Goal: Task Accomplishment & Management: Use online tool/utility

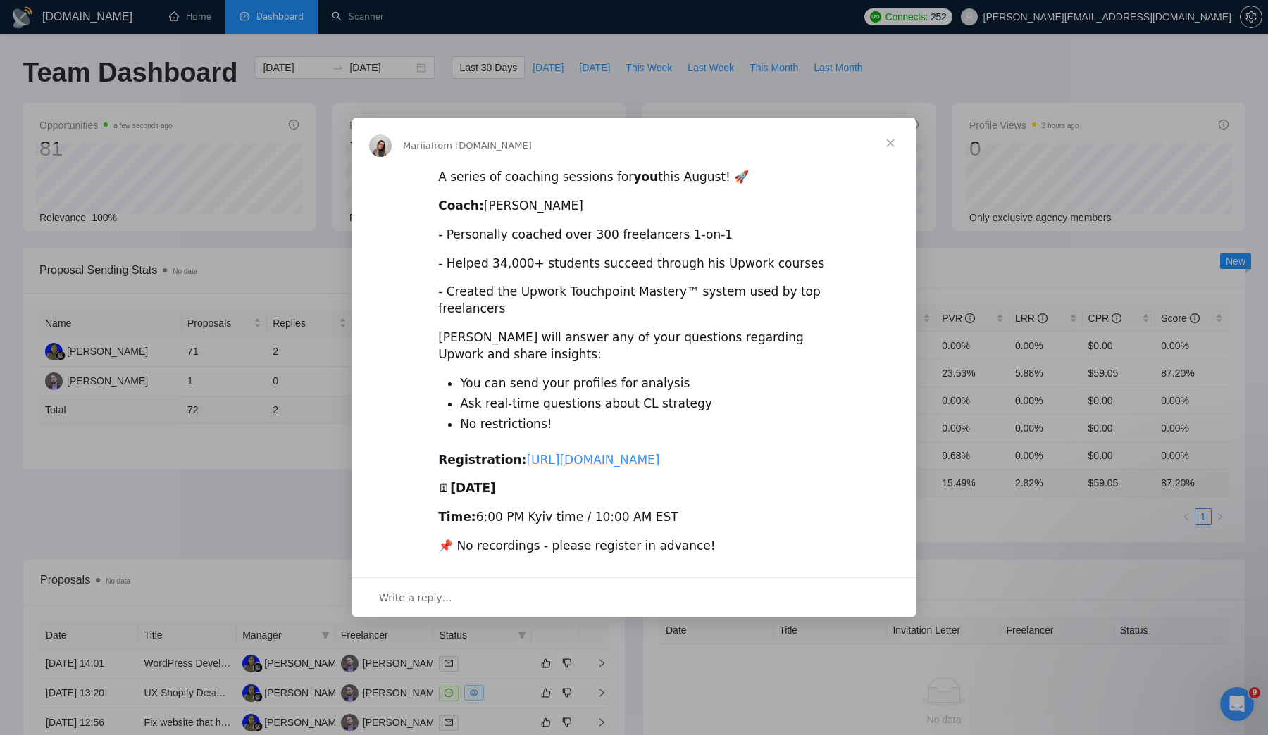
click at [888, 126] on span "Close" at bounding box center [890, 143] width 51 height 51
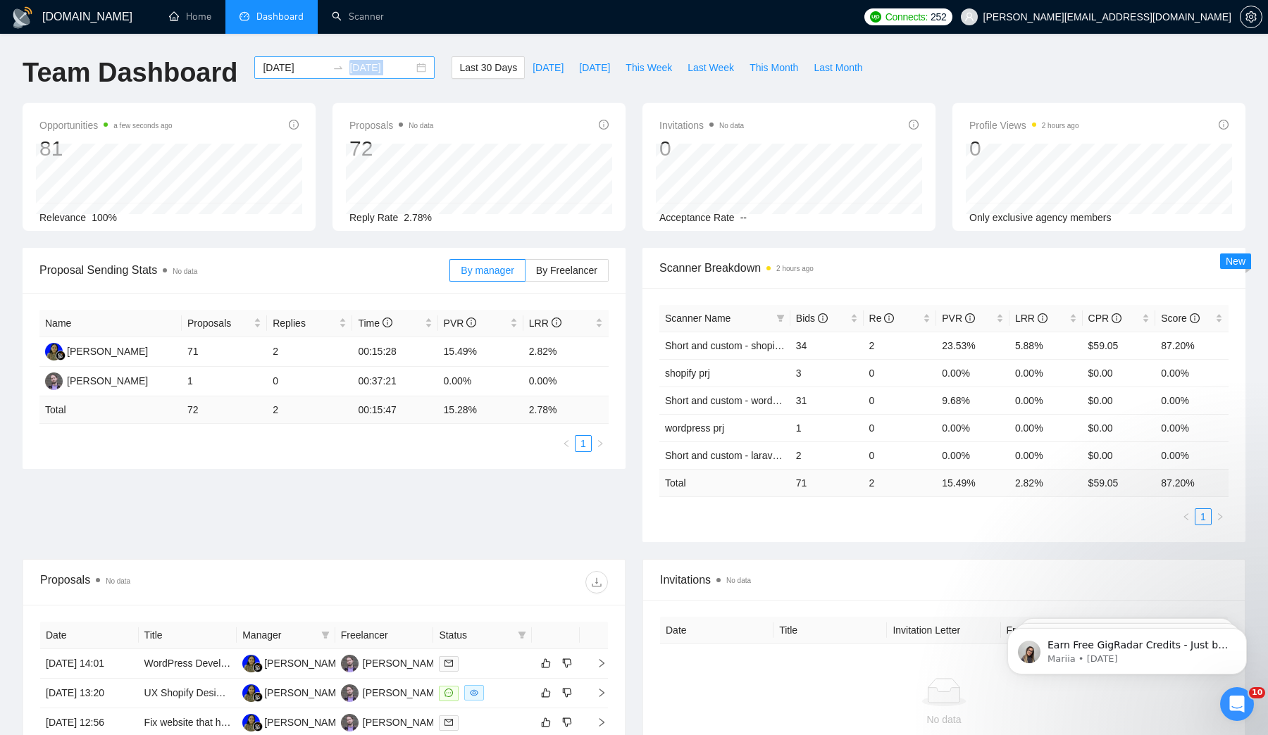
drag, startPoint x: 907, startPoint y: 68, endPoint x: 331, endPoint y: 68, distance: 576.2
click at [331, 68] on div "Team Dashboard 2025-07-16 2025-08-15 Last 30 Days Today Yesterday This Week Las…" at bounding box center [634, 79] width 1240 height 46
click at [963, 76] on div "Team Dashboard 2025-07-16 2025-08-15 Last 30 Days Today Yesterday This Week Las…" at bounding box center [634, 79] width 1240 height 46
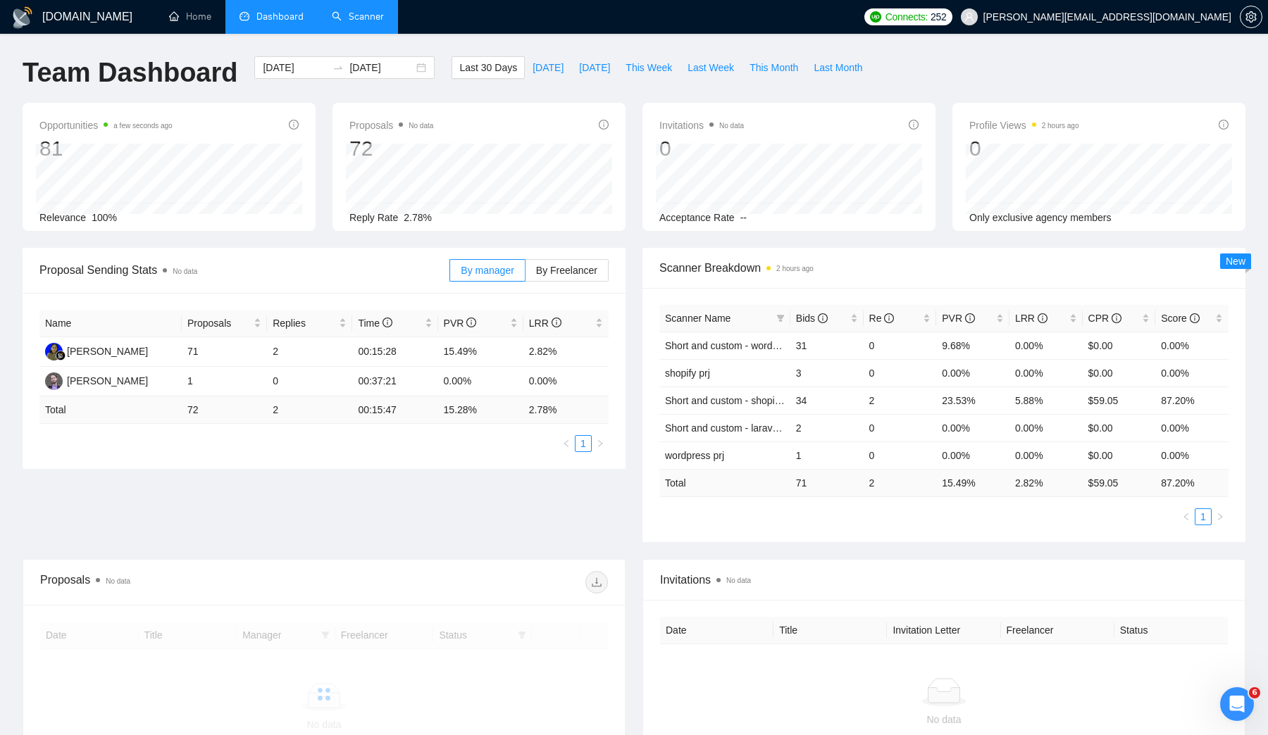
click at [371, 13] on link "Scanner" at bounding box center [358, 17] width 52 height 12
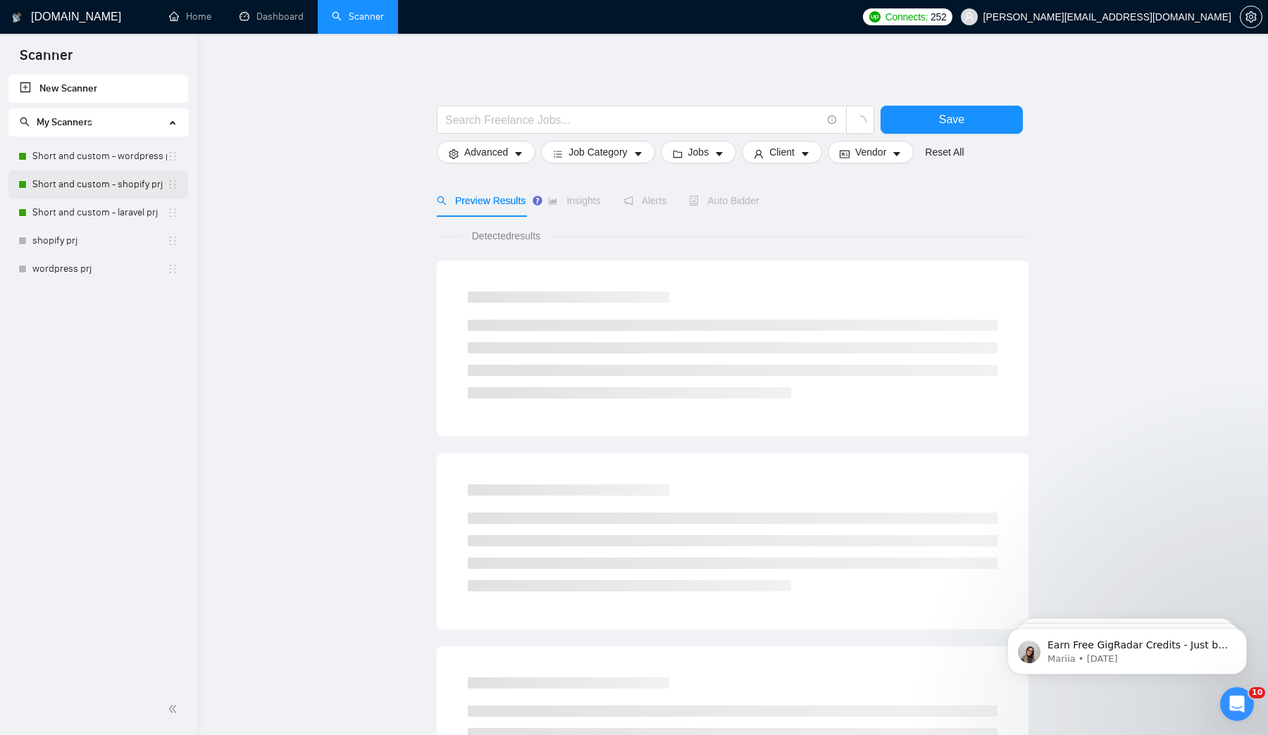
click at [89, 190] on link "Short and custom - shopify prj" at bounding box center [99, 184] width 135 height 28
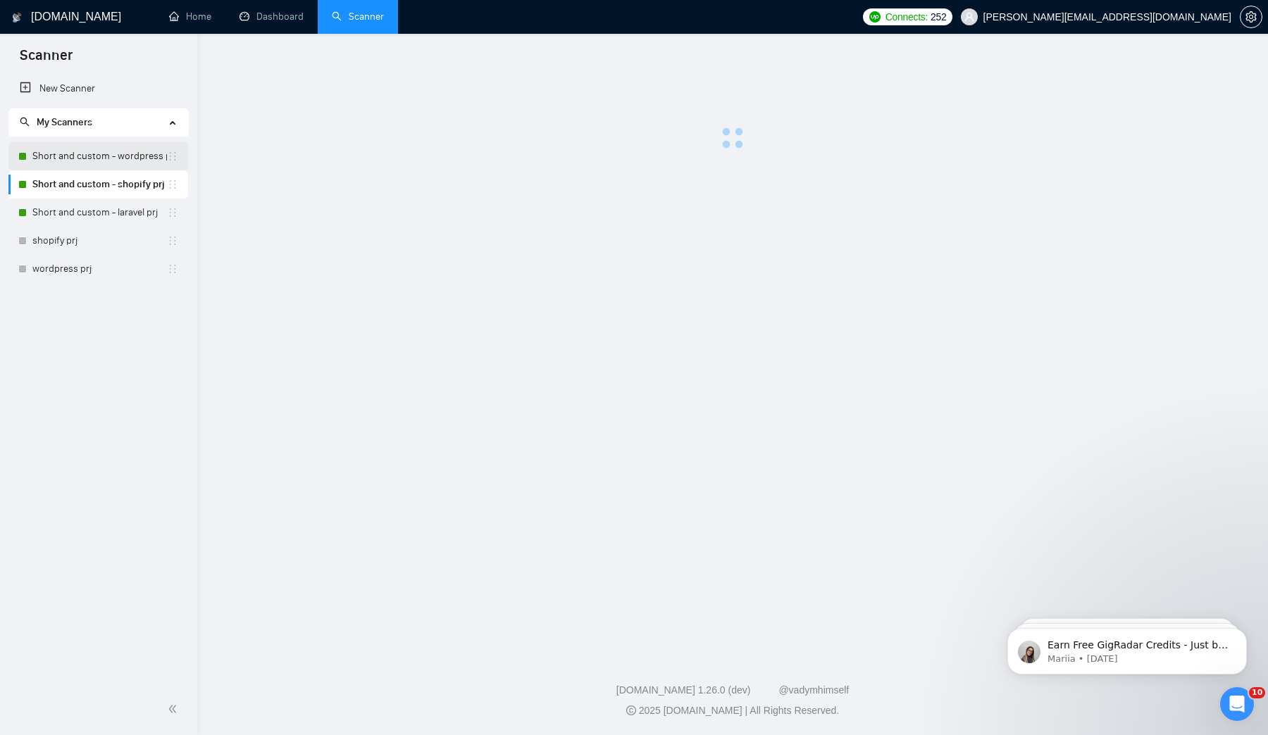
click at [94, 166] on link "Short and custom - wordpress prj" at bounding box center [99, 156] width 135 height 28
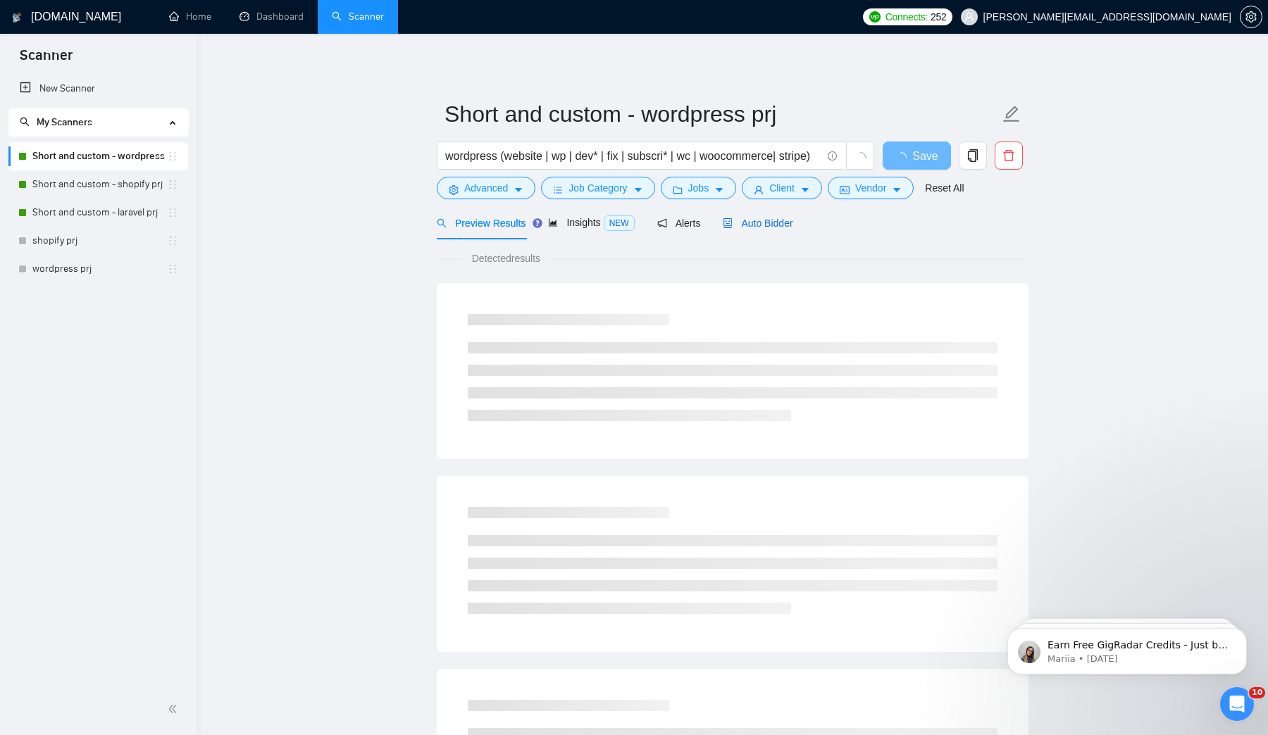
click at [777, 222] on span "Auto Bidder" at bounding box center [758, 223] width 70 height 11
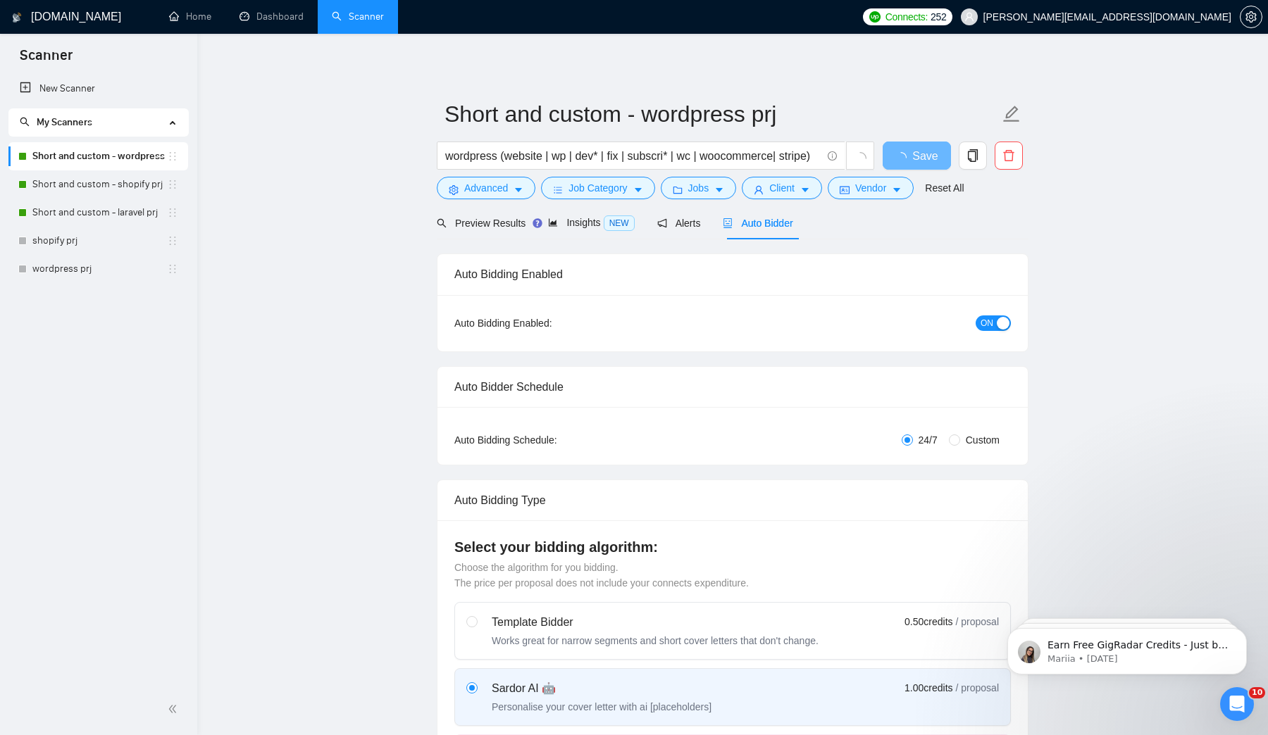
checkbox input "true"
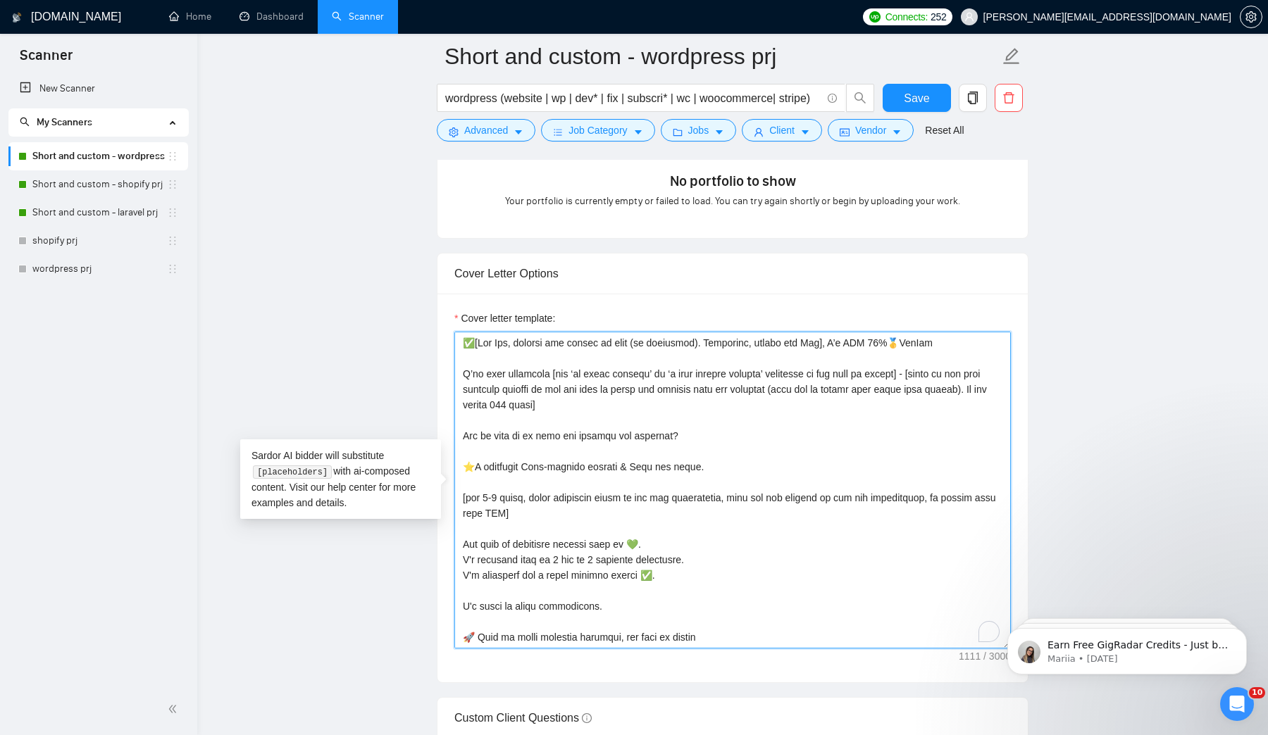
drag, startPoint x: 600, startPoint y: 468, endPoint x: 436, endPoint y: 468, distance: 164.1
